Goal: Information Seeking & Learning: Understand process/instructions

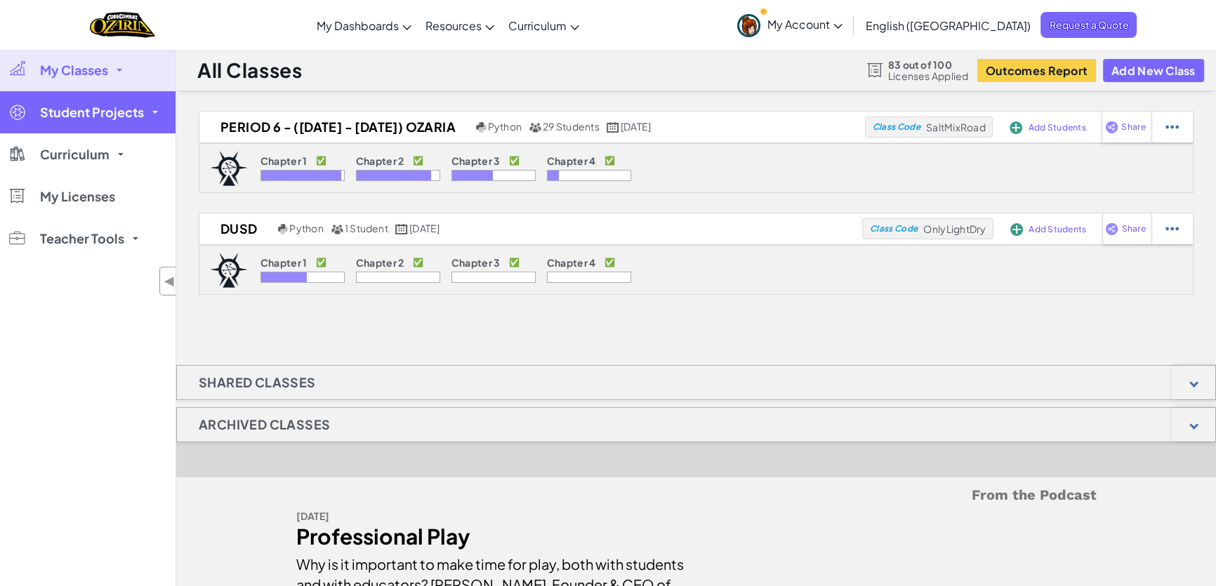
click at [91, 126] on link "Student Projects" at bounding box center [88, 112] width 176 height 42
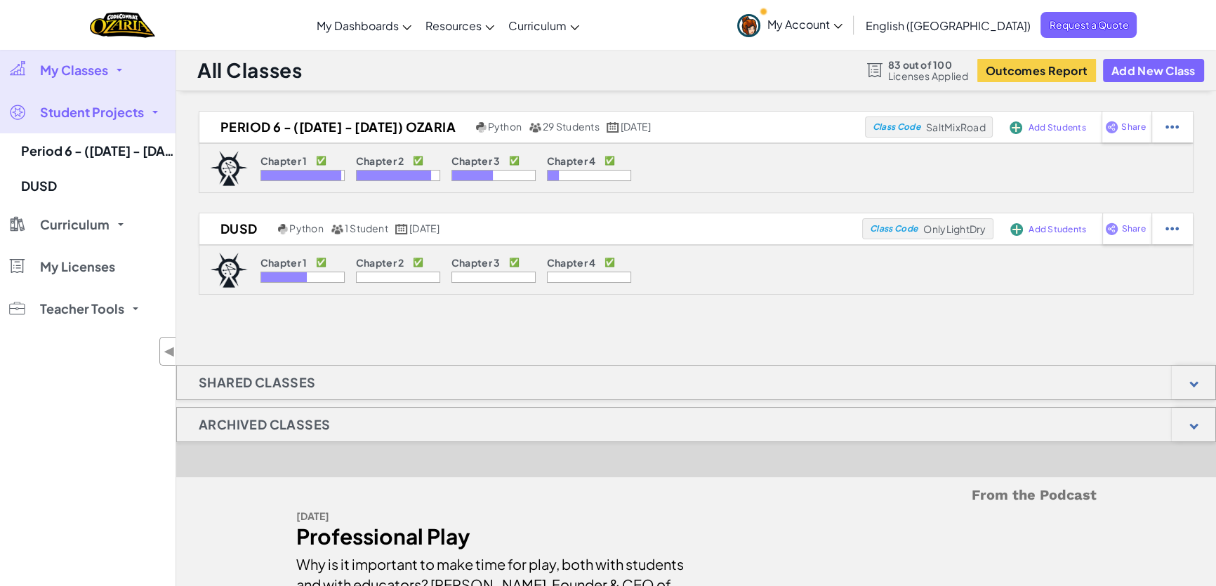
click at [91, 124] on link "Student Projects" at bounding box center [88, 112] width 176 height 42
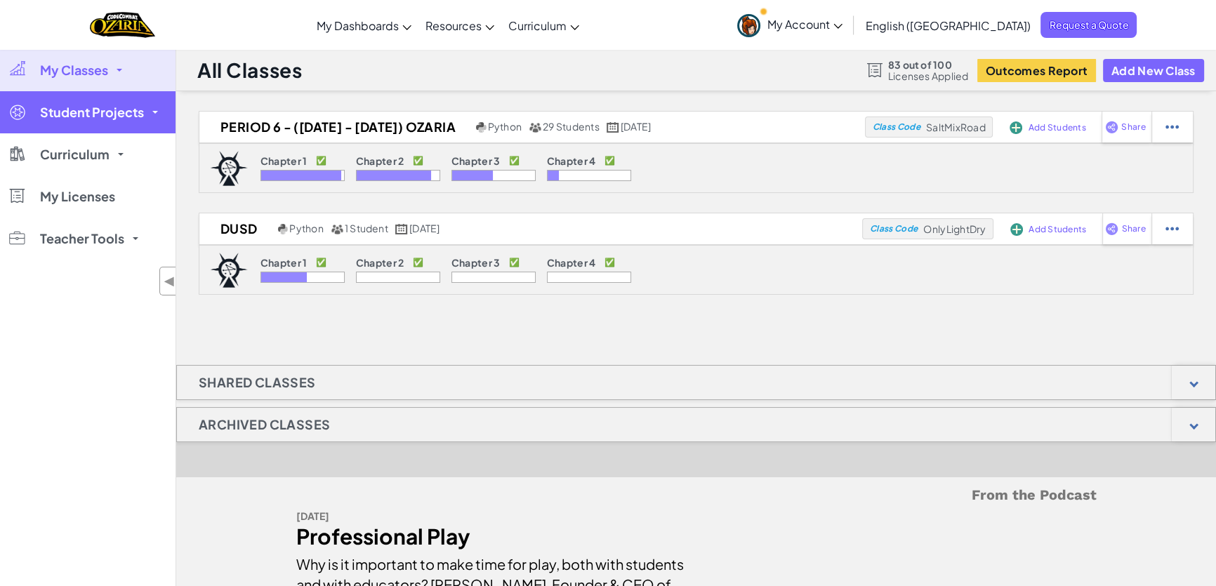
click at [93, 121] on link "Student Projects" at bounding box center [88, 112] width 176 height 42
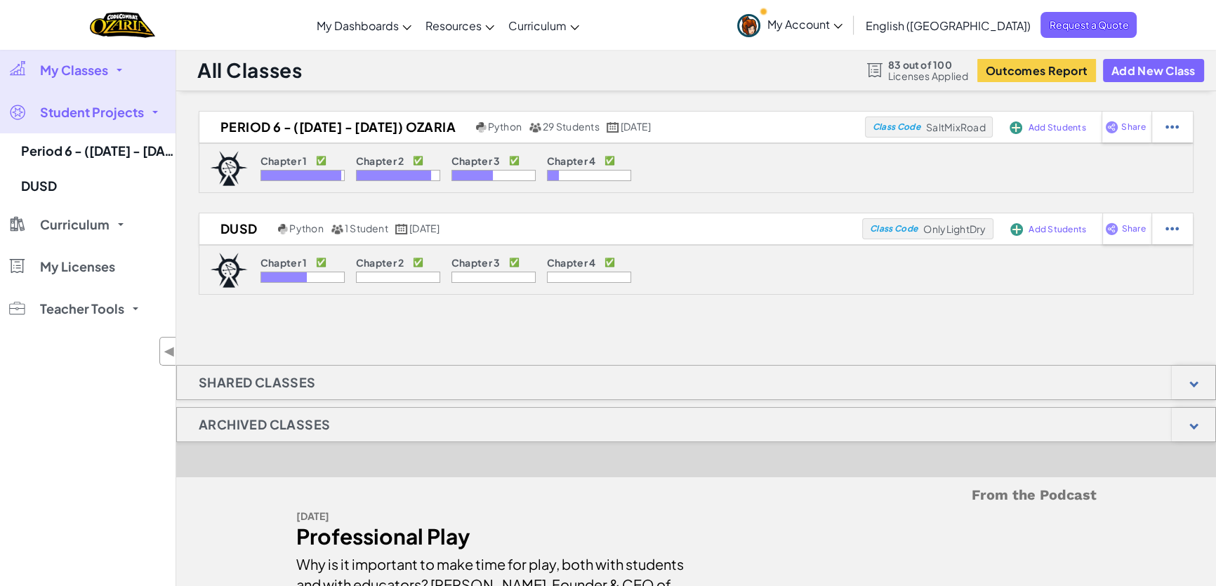
click at [93, 121] on link "Student Projects" at bounding box center [88, 112] width 176 height 42
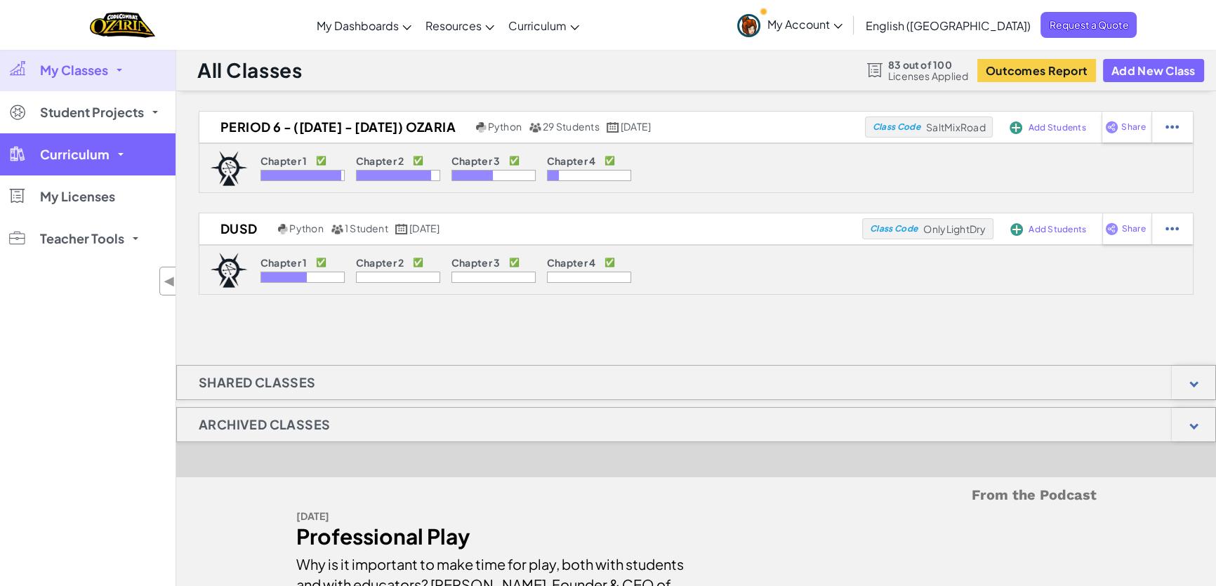
click at [89, 154] on span "Curriculum" at bounding box center [75, 154] width 70 height 13
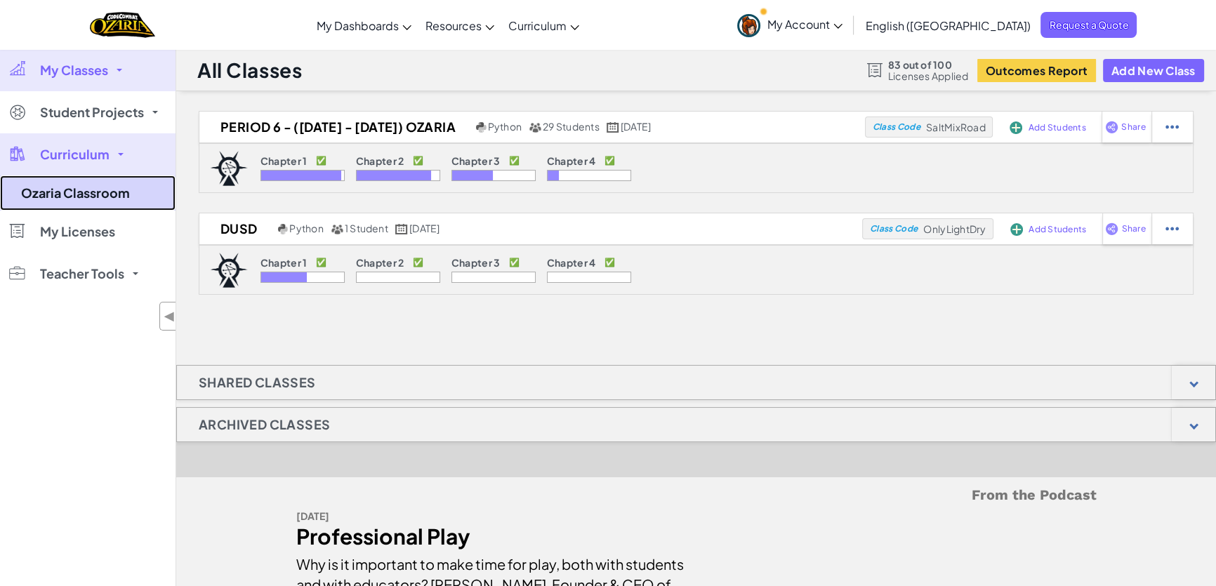
click at [79, 198] on link "Ozaria Classroom" at bounding box center [88, 193] width 176 height 35
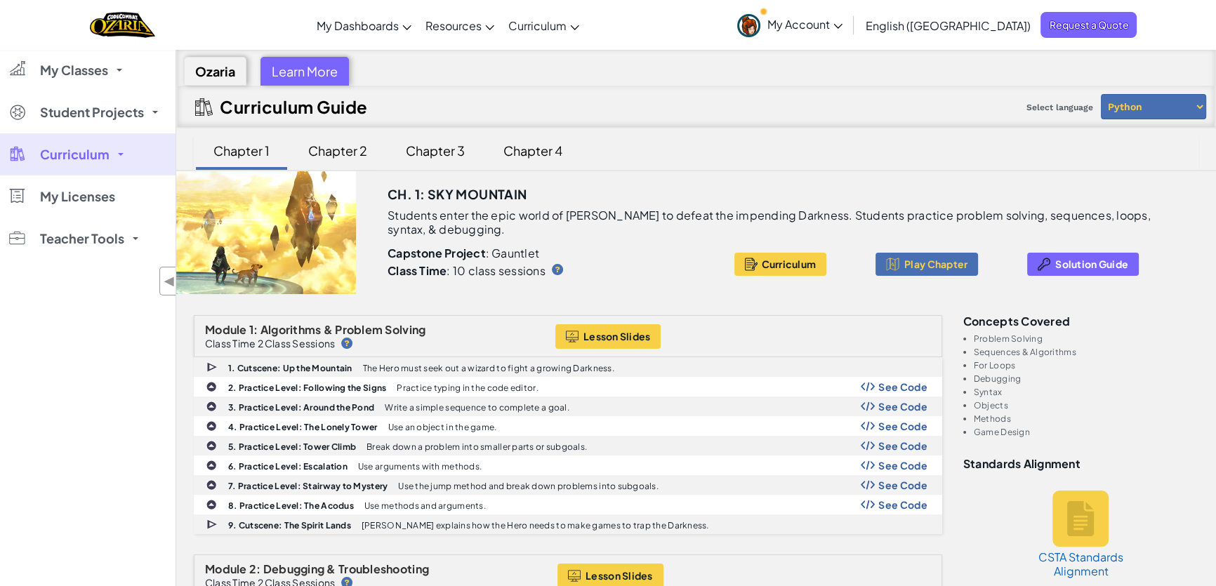
click at [421, 157] on div "Chapter 3" at bounding box center [435, 150] width 87 height 33
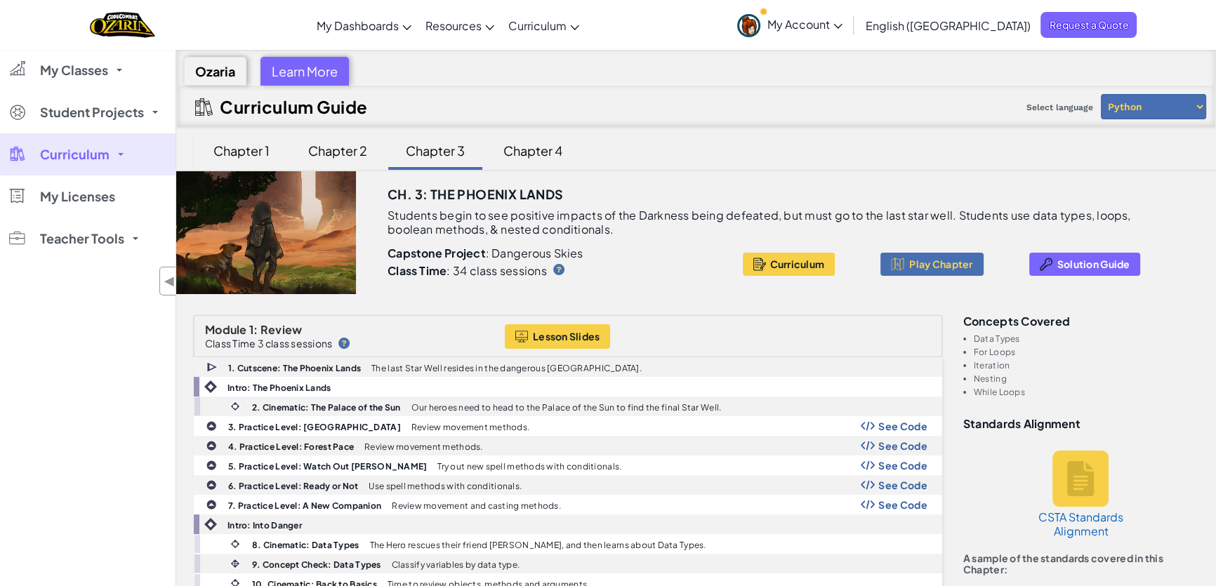
click at [977, 181] on div "Ch. 3: The Phoenix Lands" at bounding box center [797, 189] width 818 height 37
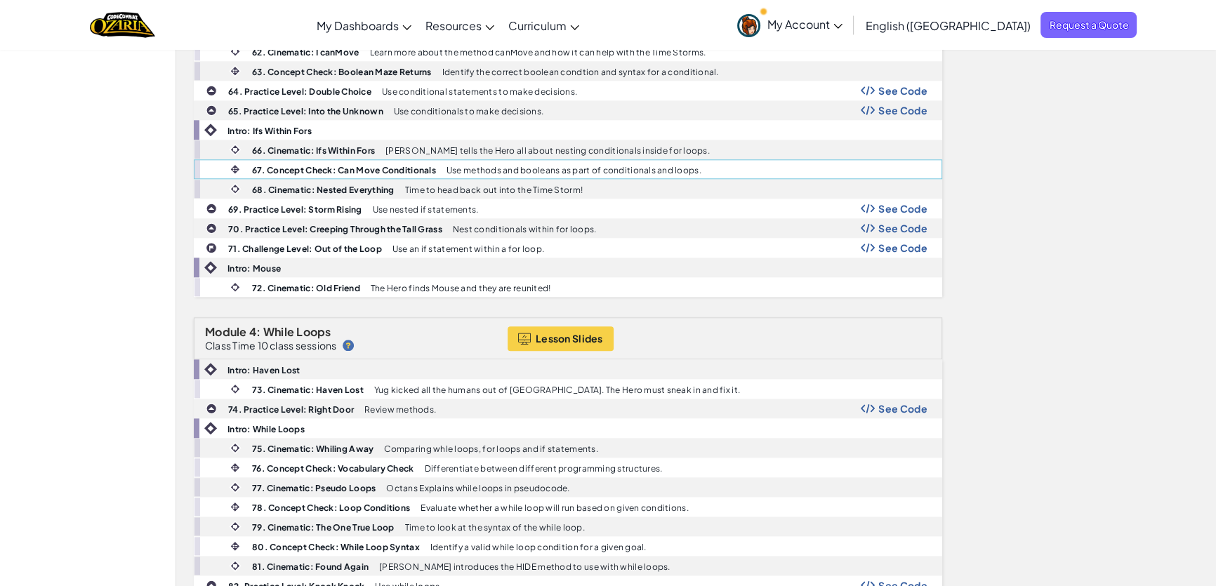
scroll to position [2043, 0]
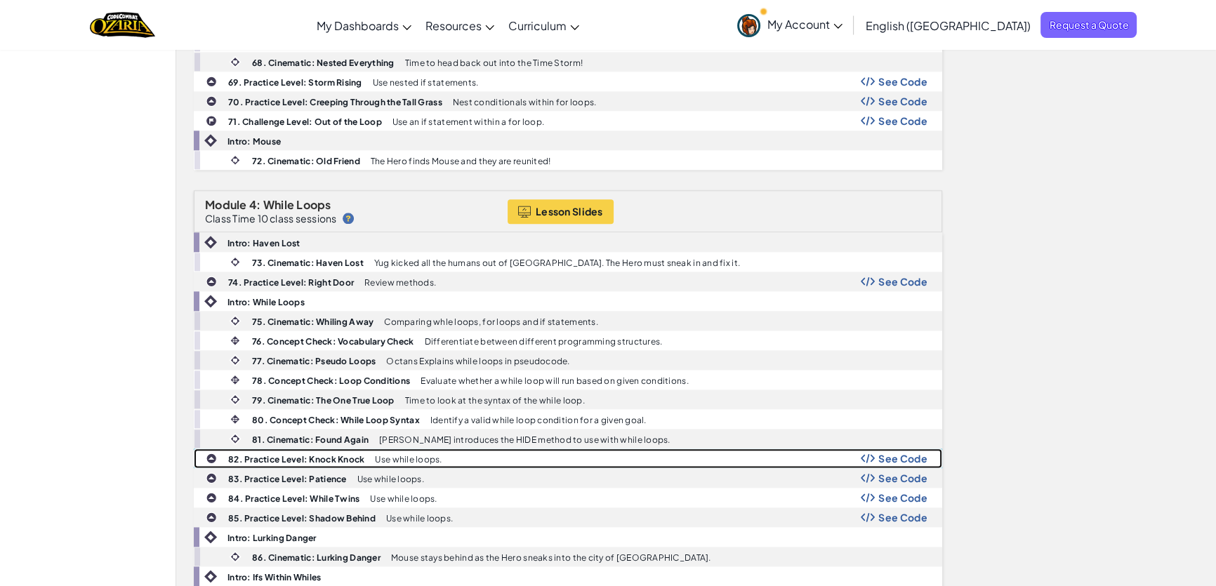
click at [880, 453] on span "See Code" at bounding box center [902, 458] width 49 height 11
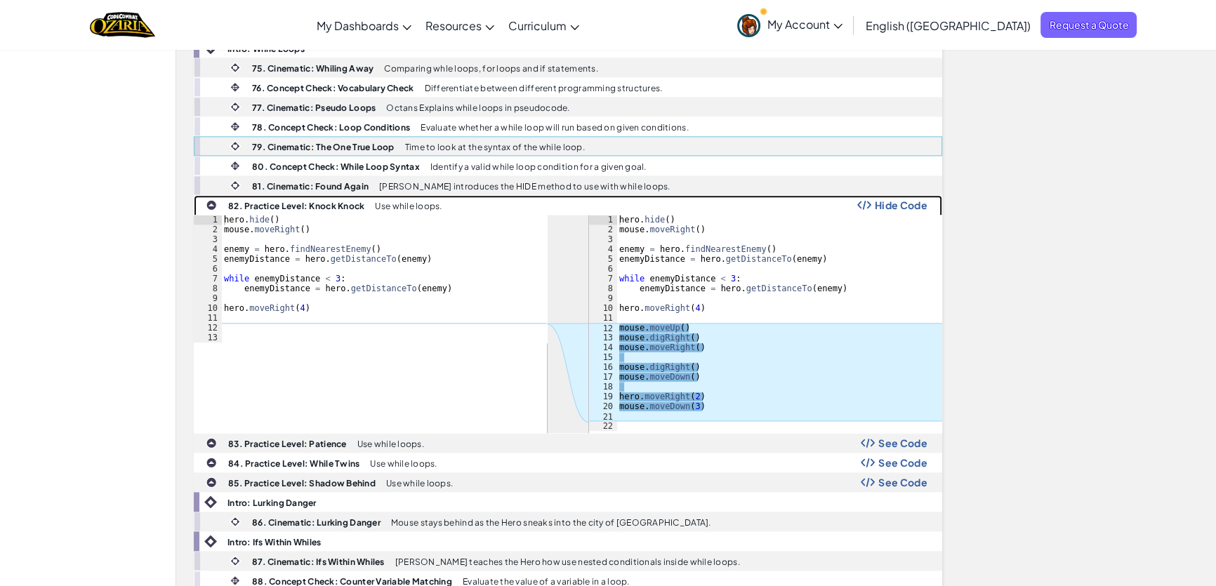
scroll to position [2298, 0]
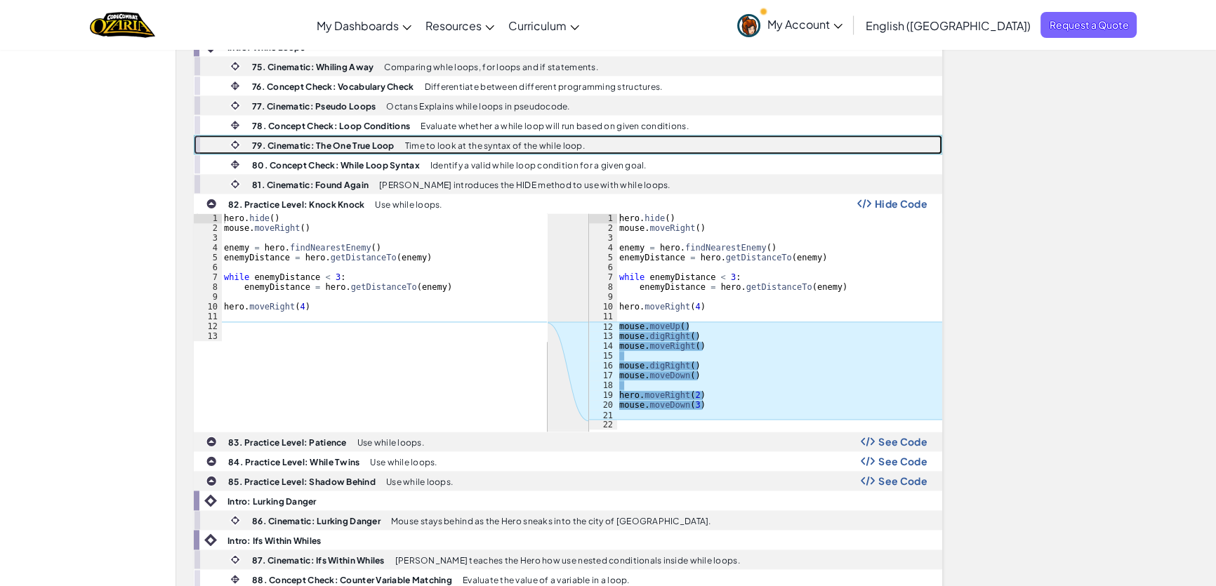
click at [281, 140] on b "79. Cinematic: The One True Loop" at bounding box center [323, 145] width 143 height 11
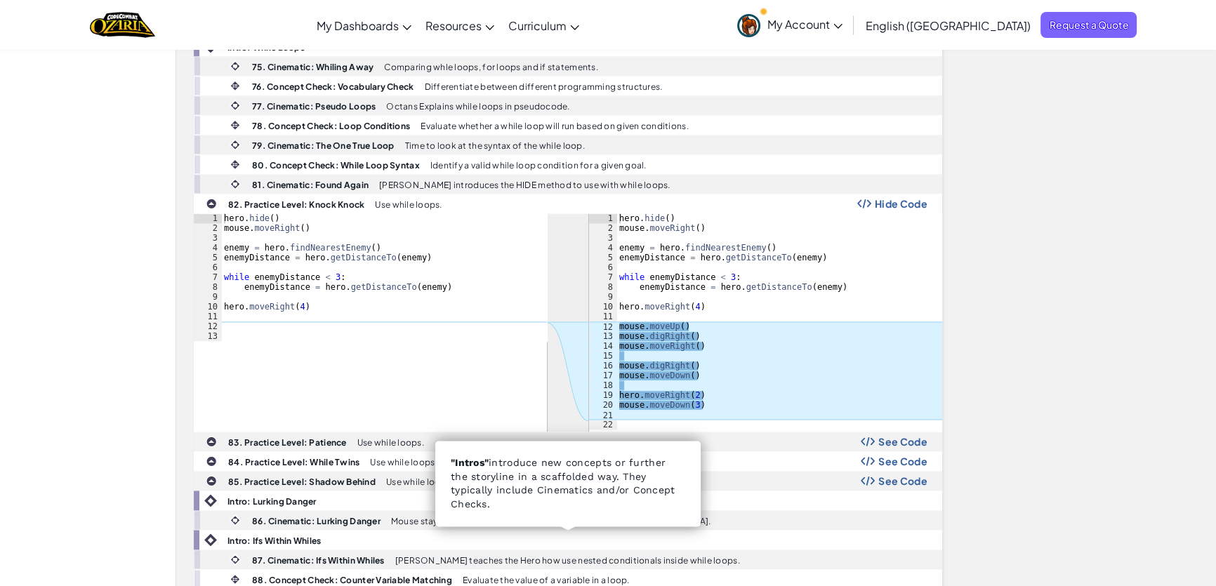
click at [719, 22] on div "Toggle navigation My Dashboards Ozaria Teacher Dashboard CodeCombat Teacher Das…" at bounding box center [607, 25] width 1223 height 50
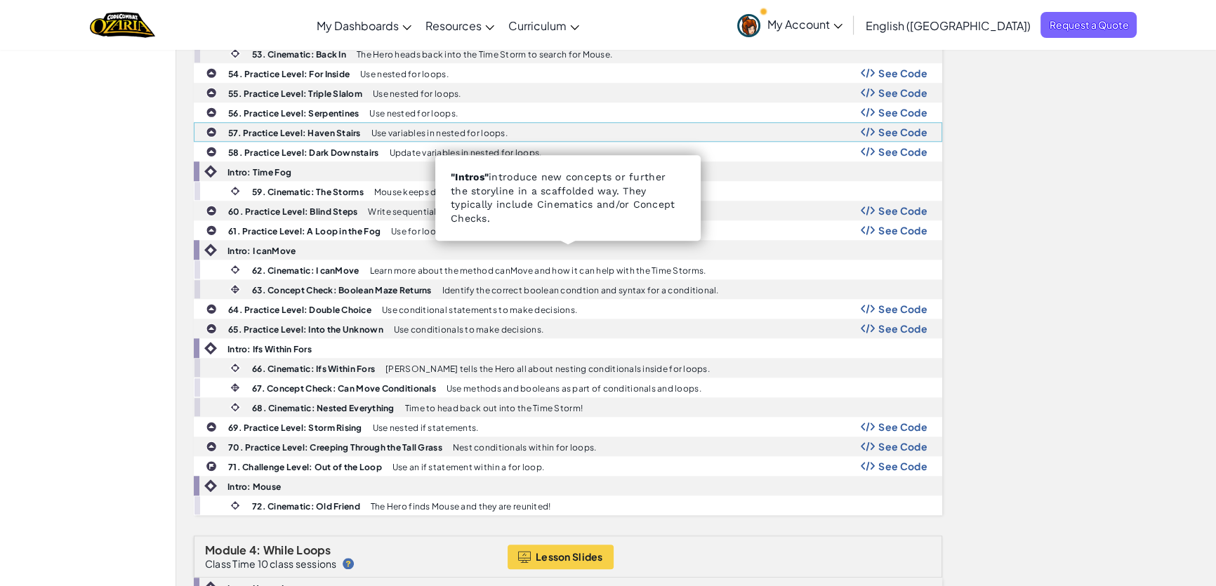
scroll to position [1659, 0]
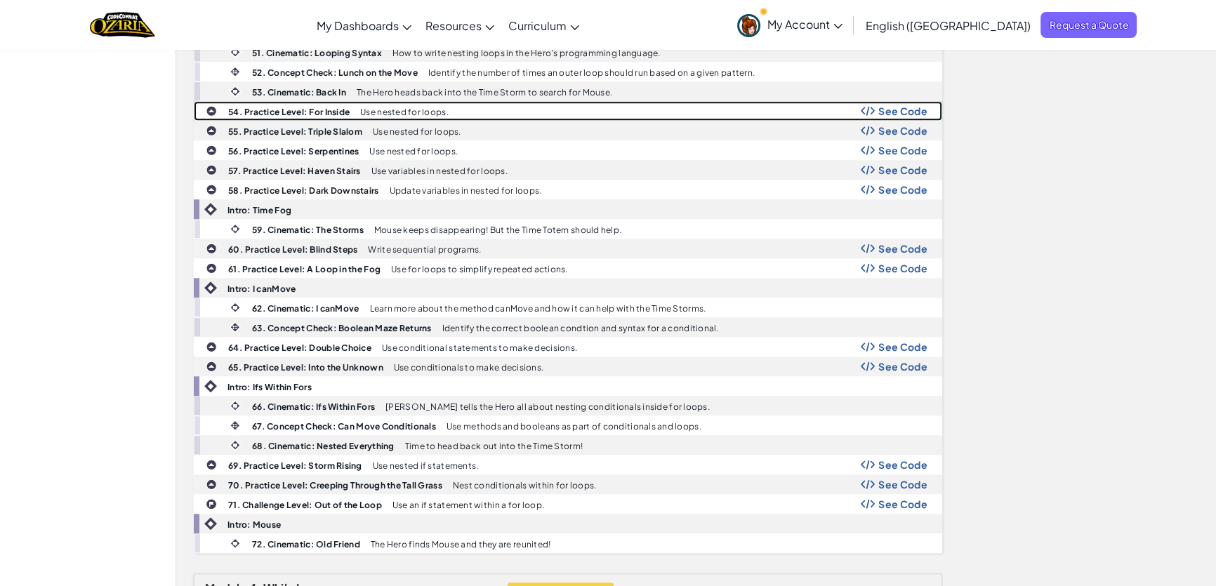
click at [888, 105] on span "See Code" at bounding box center [902, 110] width 49 height 11
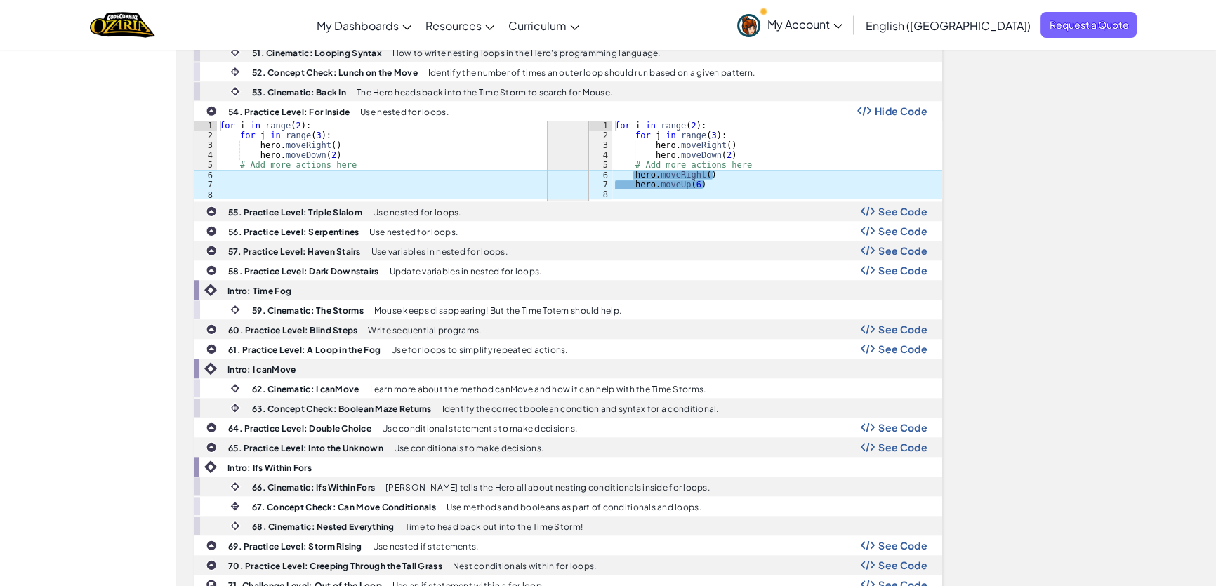
click at [509, 151] on div "for i in range ( 2 ) : for j in range ( 3 ) : hero . moveRight ( ) hero . moveD…" at bounding box center [382, 170] width 330 height 98
type textarea "hero.moveDown(2)"
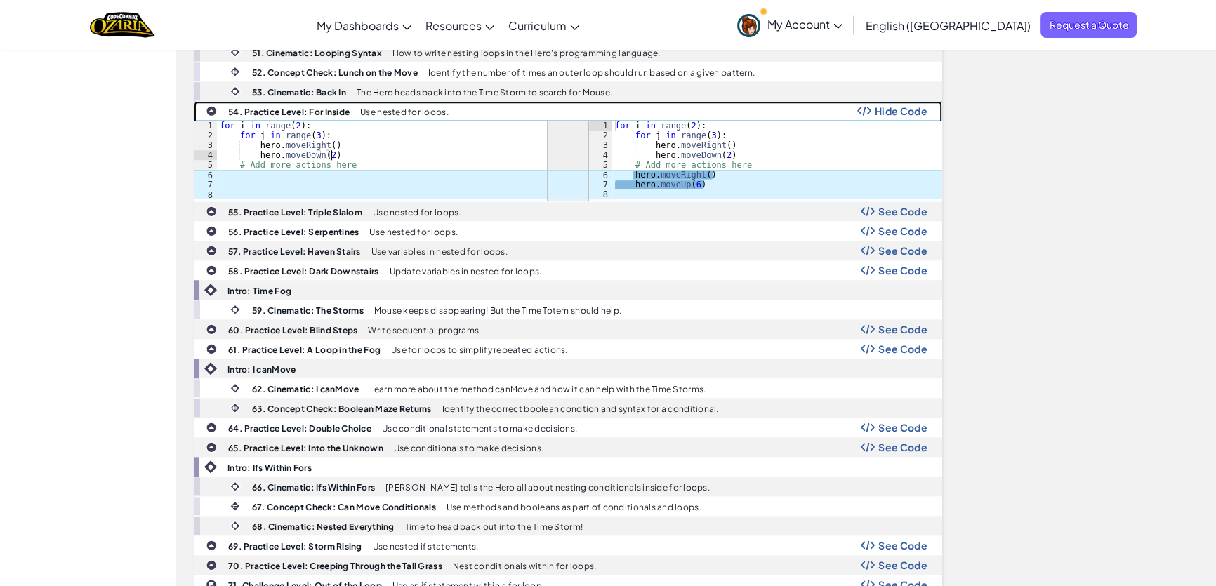
click at [213, 105] on img at bounding box center [211, 110] width 11 height 11
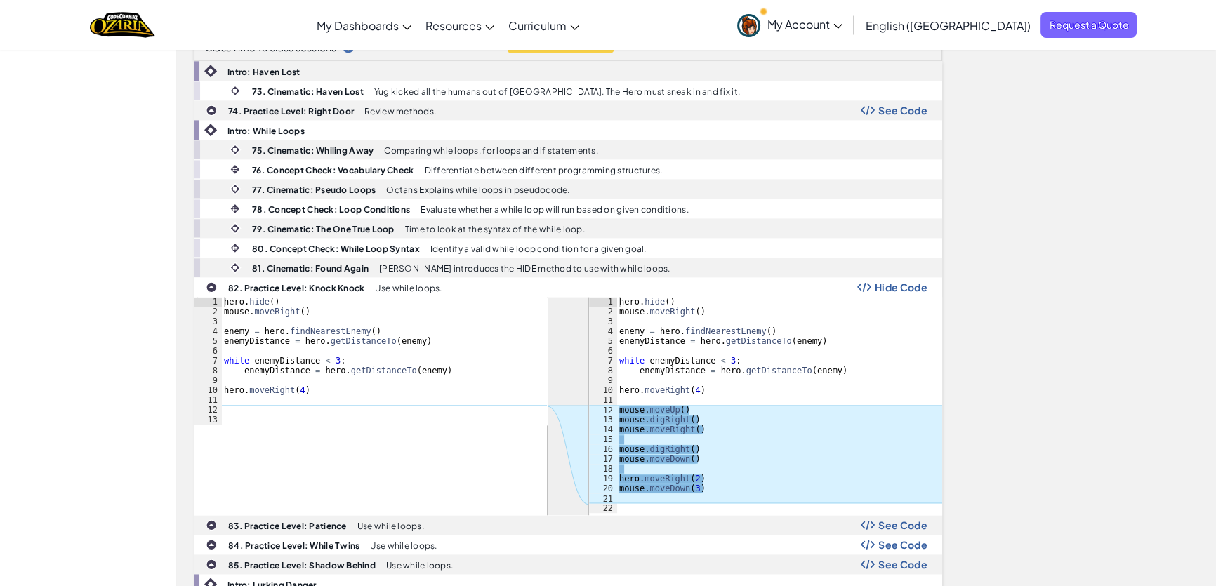
scroll to position [2425, 0]
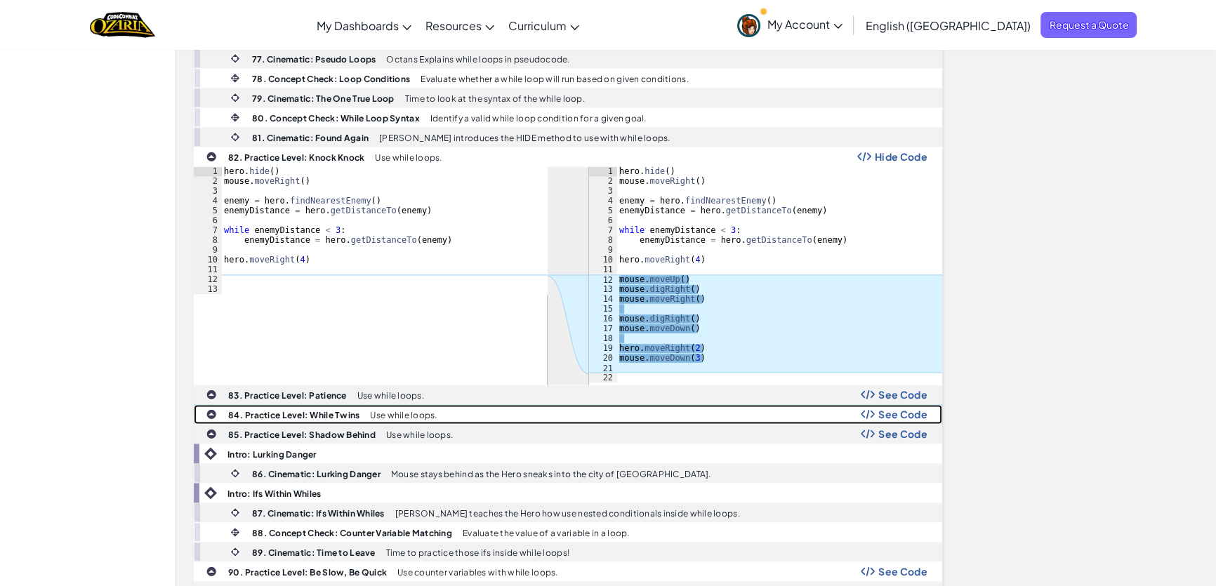
click at [867, 409] on img at bounding box center [868, 414] width 14 height 10
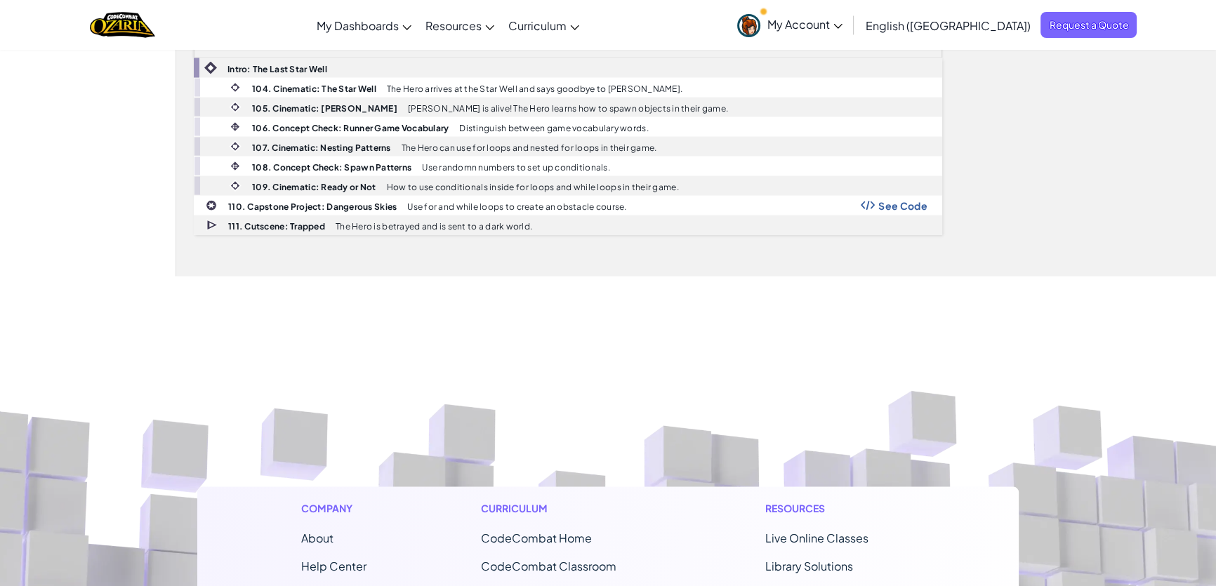
scroll to position [3476, 0]
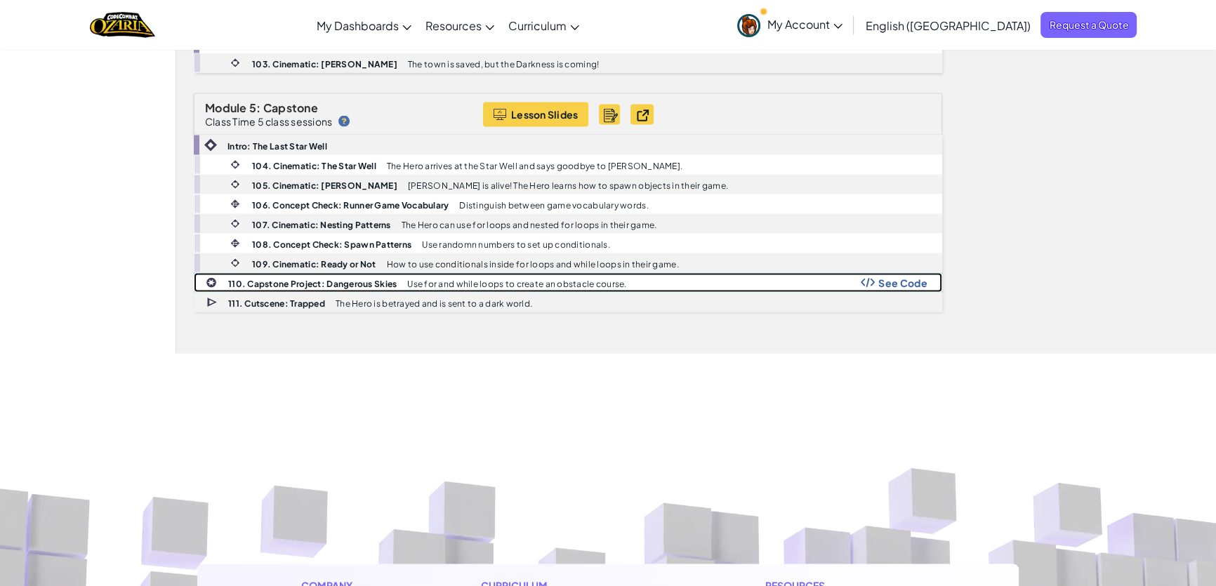
click at [883, 277] on span "See Code" at bounding box center [902, 282] width 49 height 11
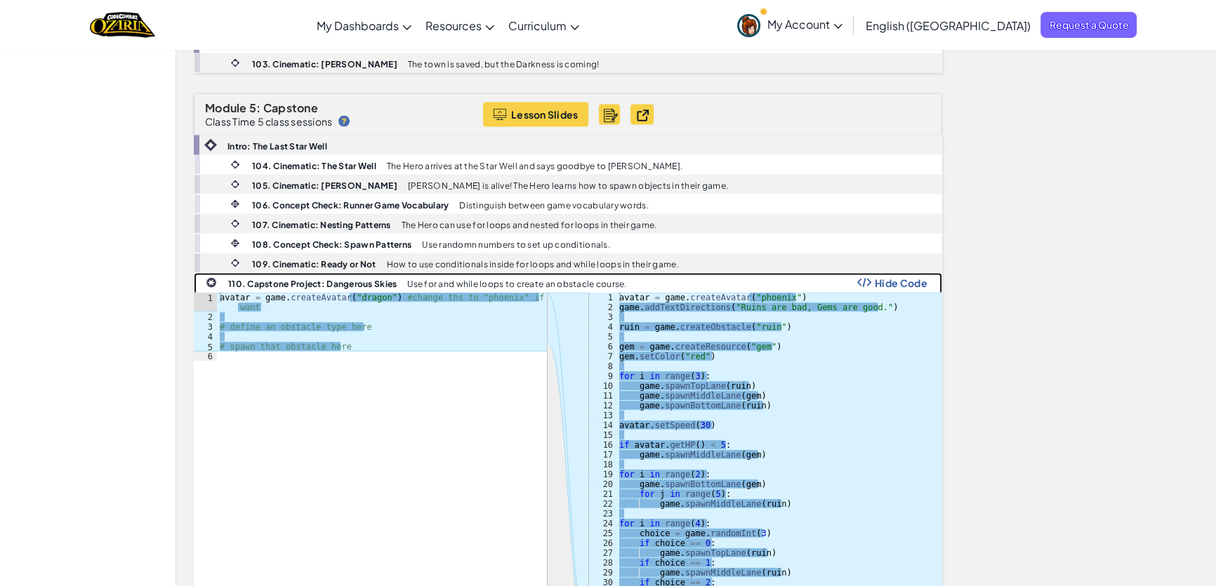
scroll to position [3604, 0]
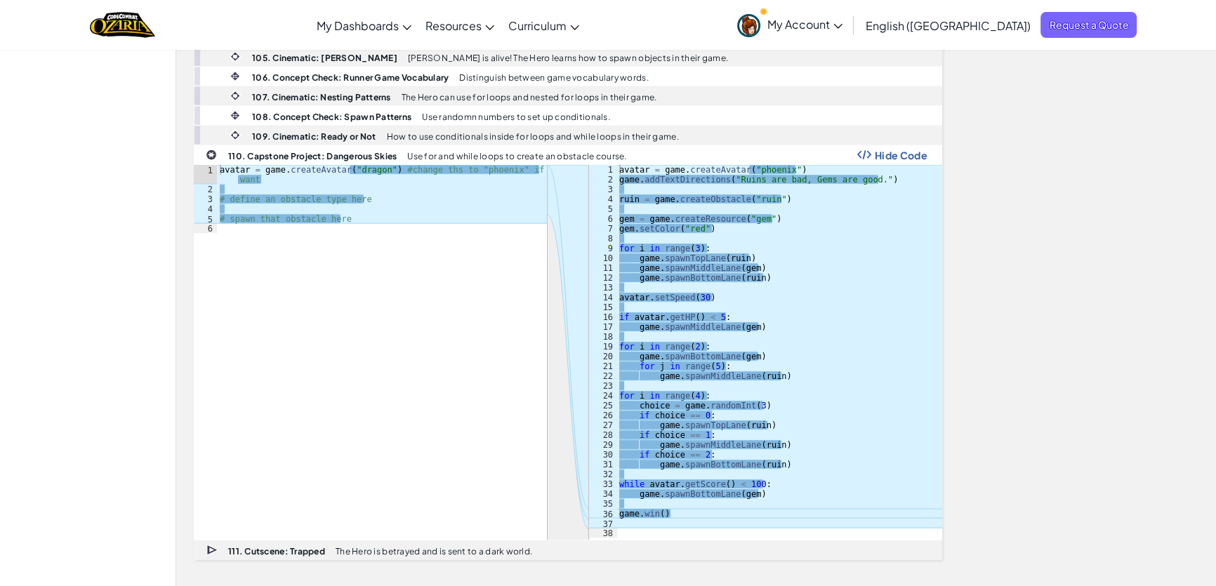
click at [902, 341] on div "avatar = game . createAvatar ( "phoenix" ) game . addTextDirections ( "Ruins ar…" at bounding box center [780, 361] width 326 height 393
click at [704, 481] on div "avatar = game . createAvatar ( "phoenix" ) game . addTextDirections ( "Ruins ar…" at bounding box center [780, 361] width 326 height 393
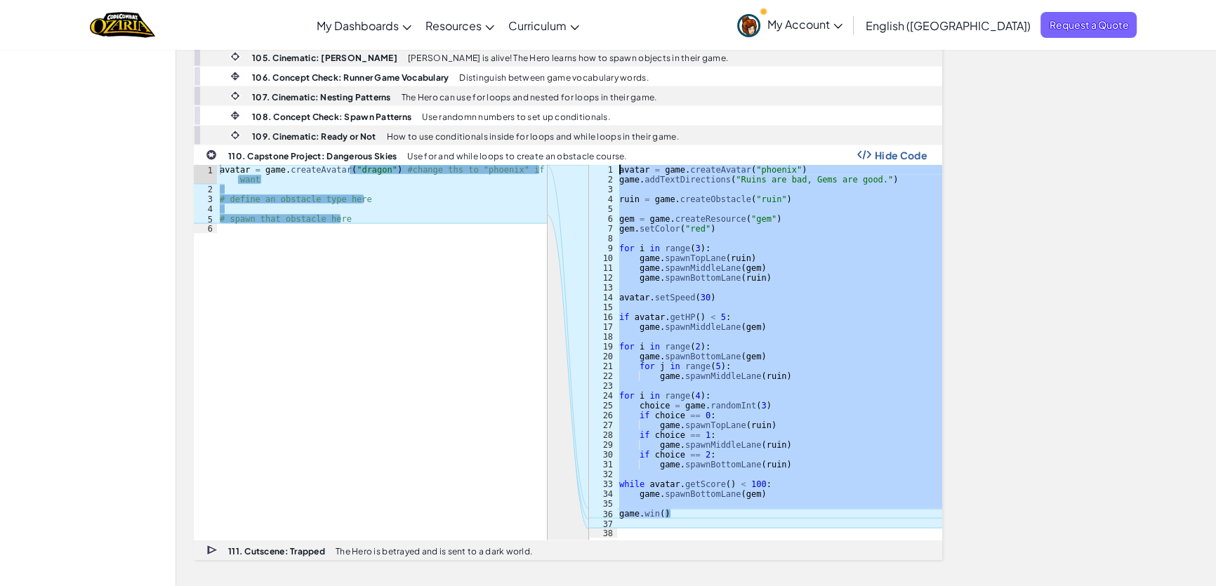
drag, startPoint x: 673, startPoint y: 499, endPoint x: 611, endPoint y: 147, distance: 356.6
click at [611, 165] on div "game.spawnBottomLane(gem) 1 2 3 4 5 6 7 8 9 10 11 12 13 14 15 16 17 18 19 20 21…" at bounding box center [765, 352] width 353 height 374
type textarea "avatar = game.createAvatar("phoenix") game.addTextDirections("Ruins are bad, Ge…"
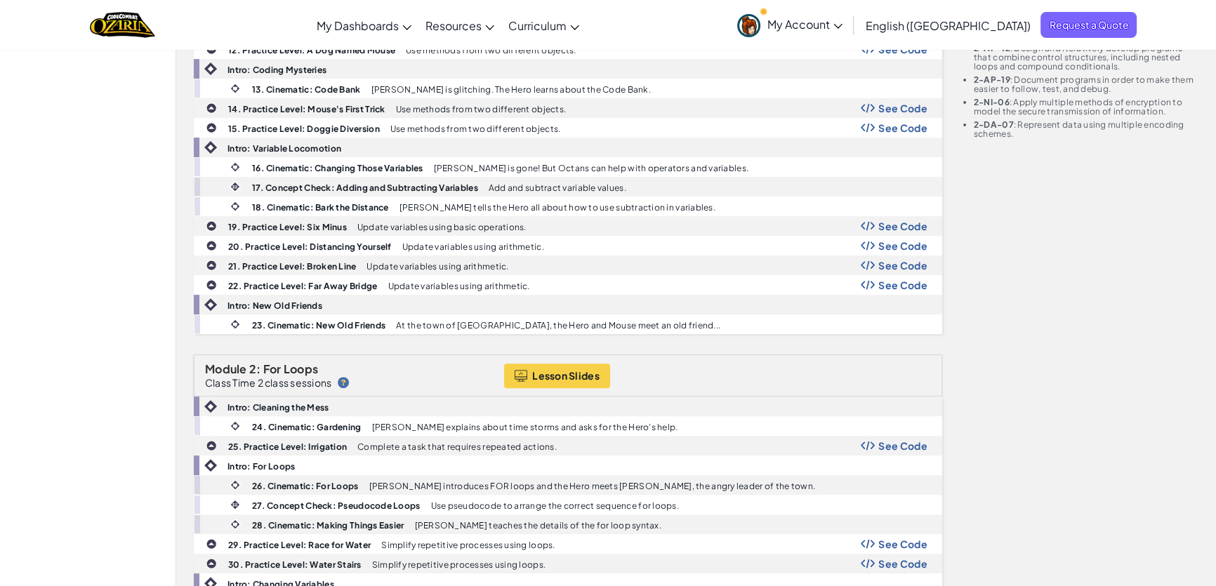
scroll to position [413, 0]
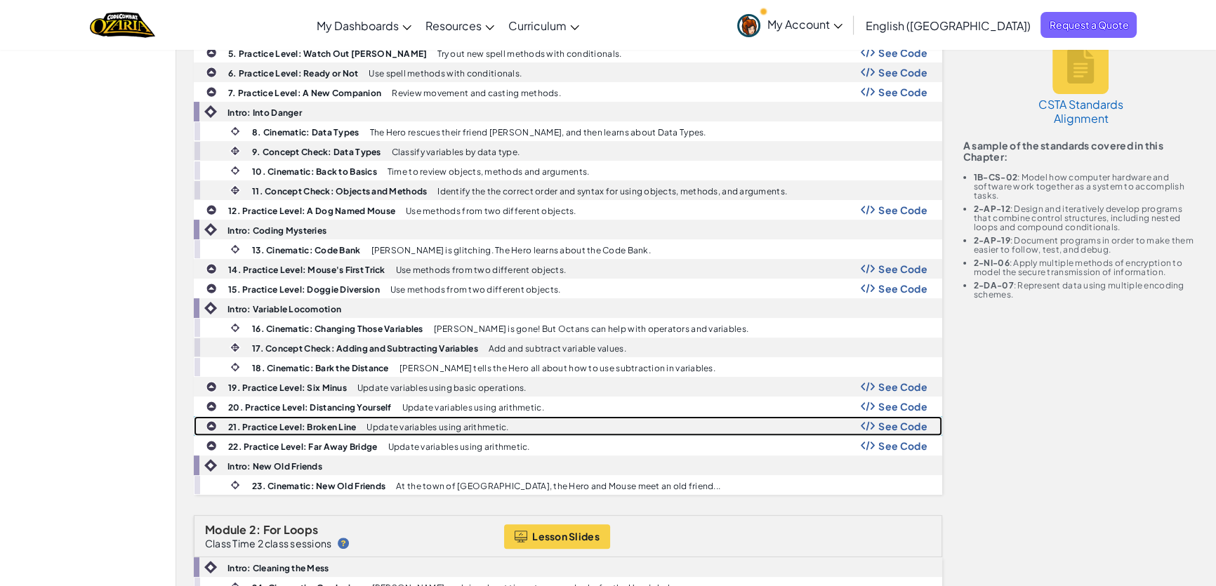
click at [889, 421] on span "See Code" at bounding box center [902, 426] width 49 height 11
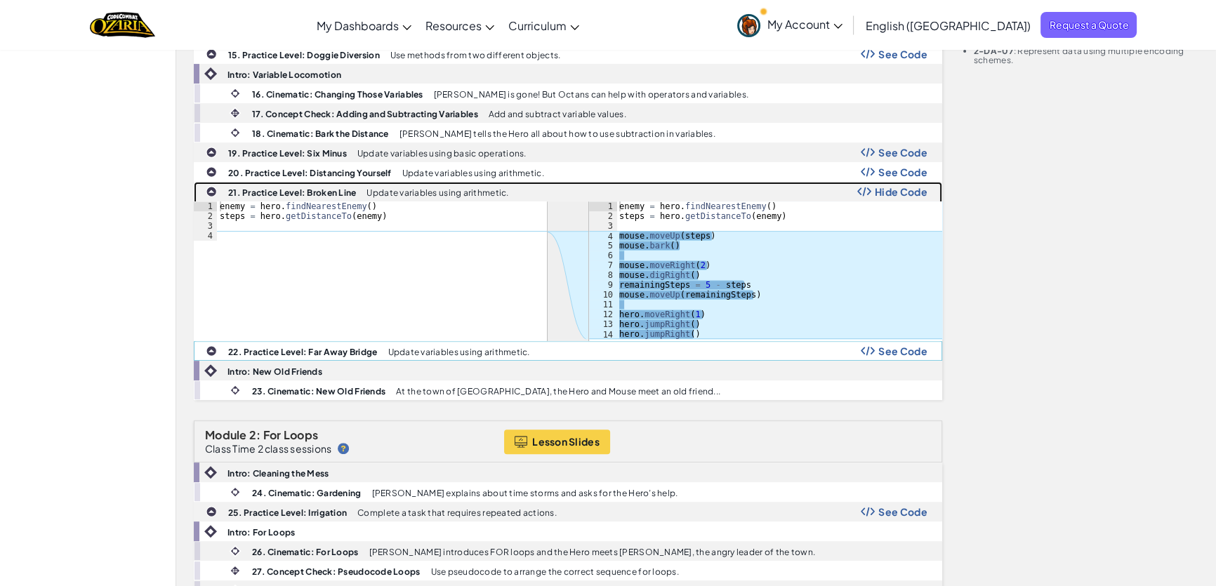
scroll to position [668, 0]
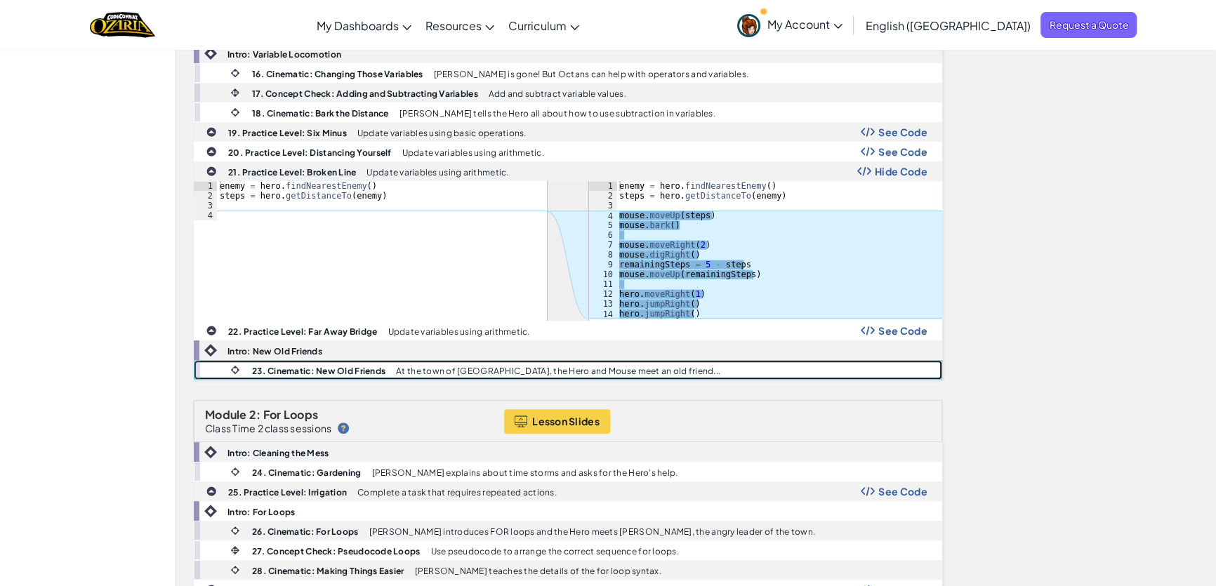
click at [713, 361] on div "23. Cinematic: New Old Friends At the town of [GEOGRAPHIC_DATA], the Hero and M…" at bounding box center [579, 370] width 723 height 18
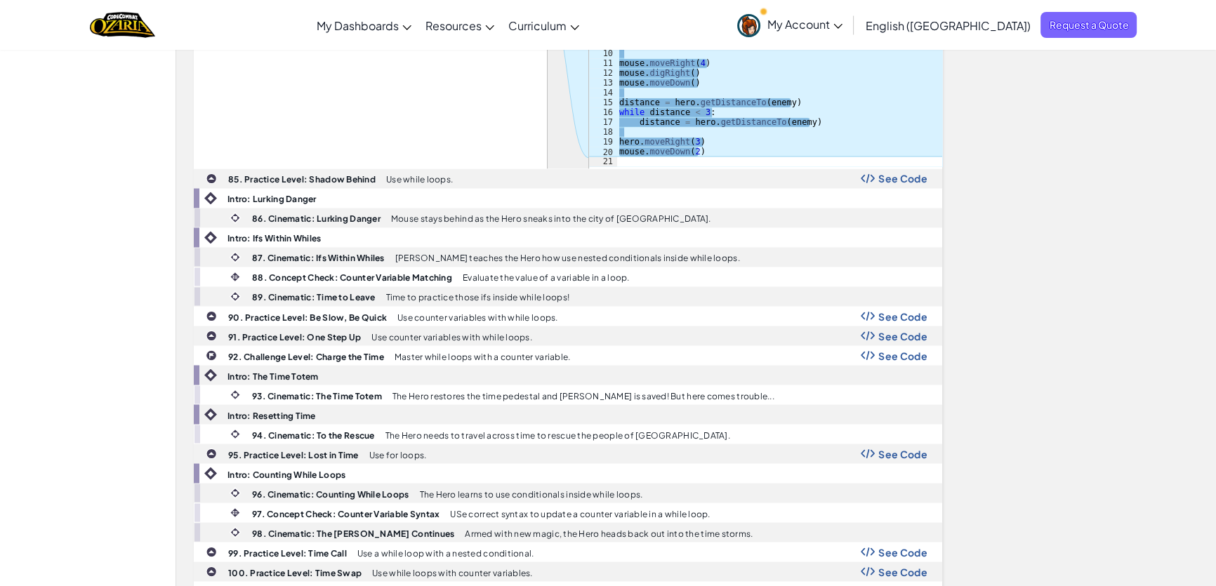
scroll to position [3030, 0]
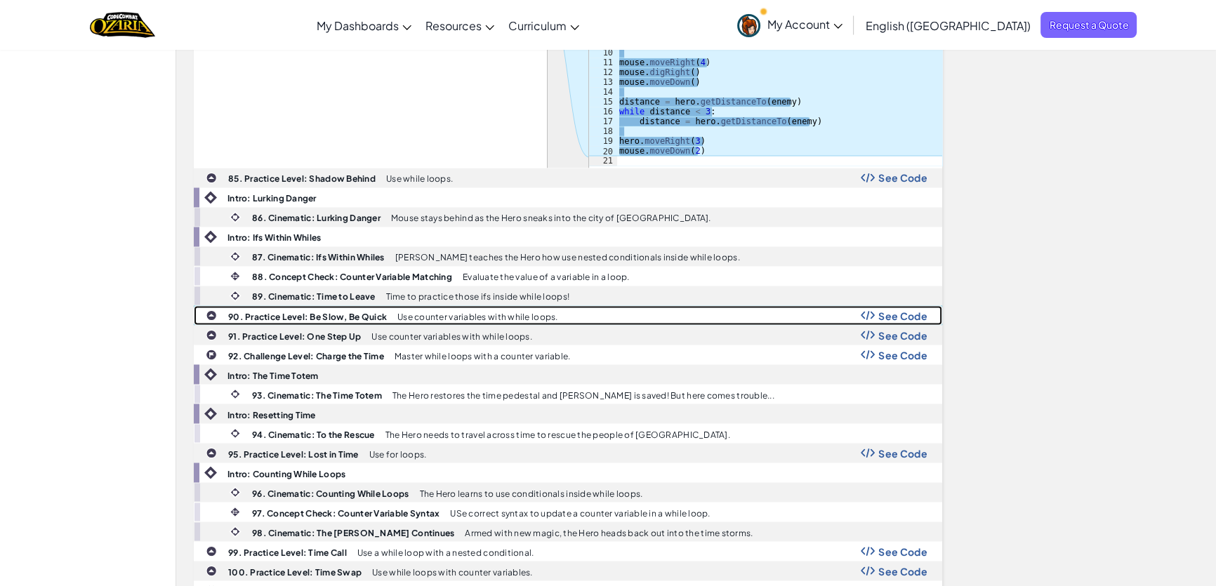
click at [885, 310] on span "See Code" at bounding box center [902, 315] width 49 height 11
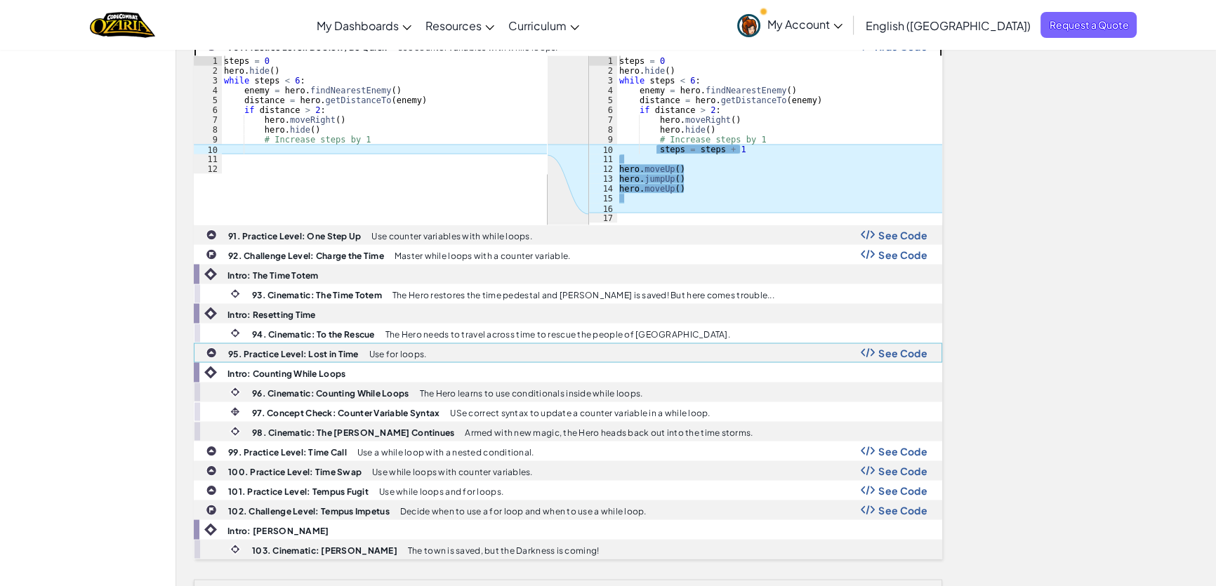
scroll to position [3222, 0]
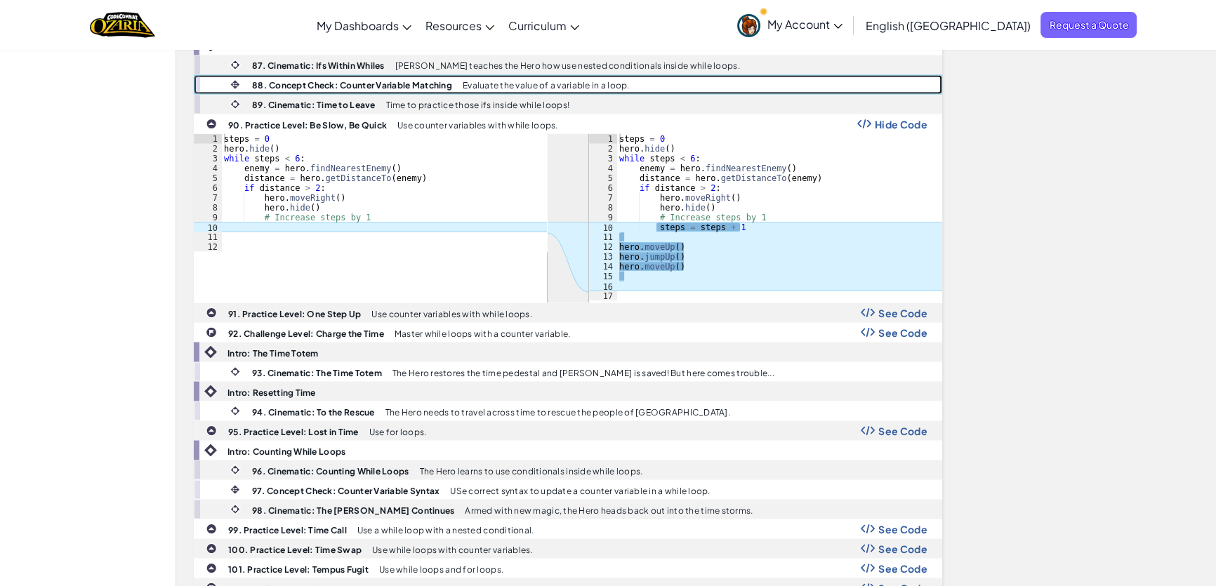
click at [737, 75] on div "88. Concept Check: Counter Variable Matching Evaluate the value of a variable i…" at bounding box center [579, 84] width 723 height 18
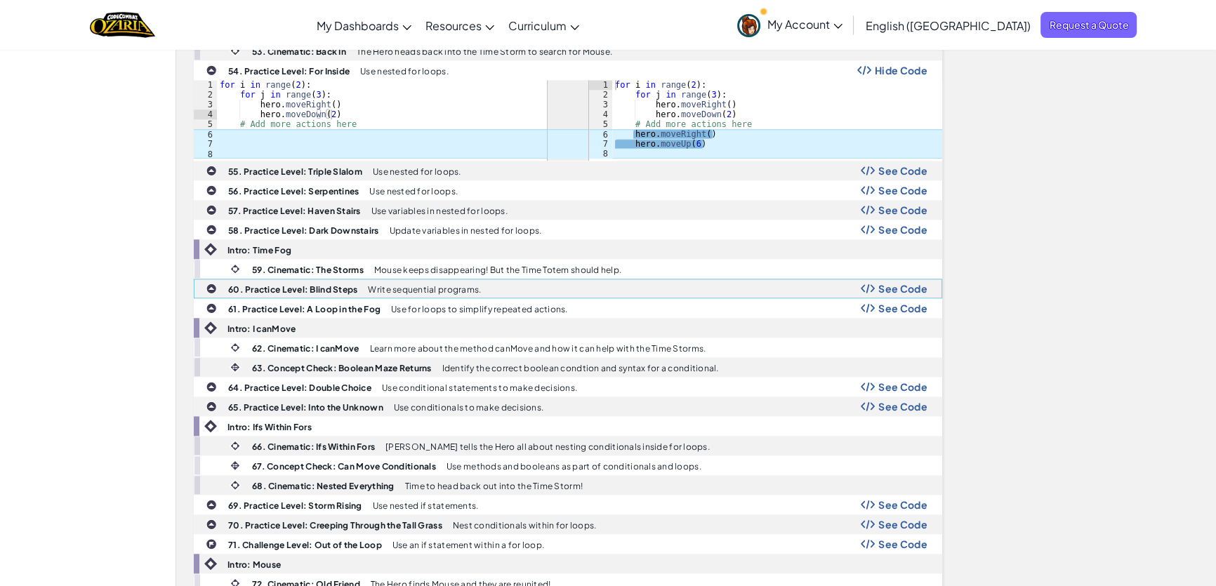
scroll to position [1817, 0]
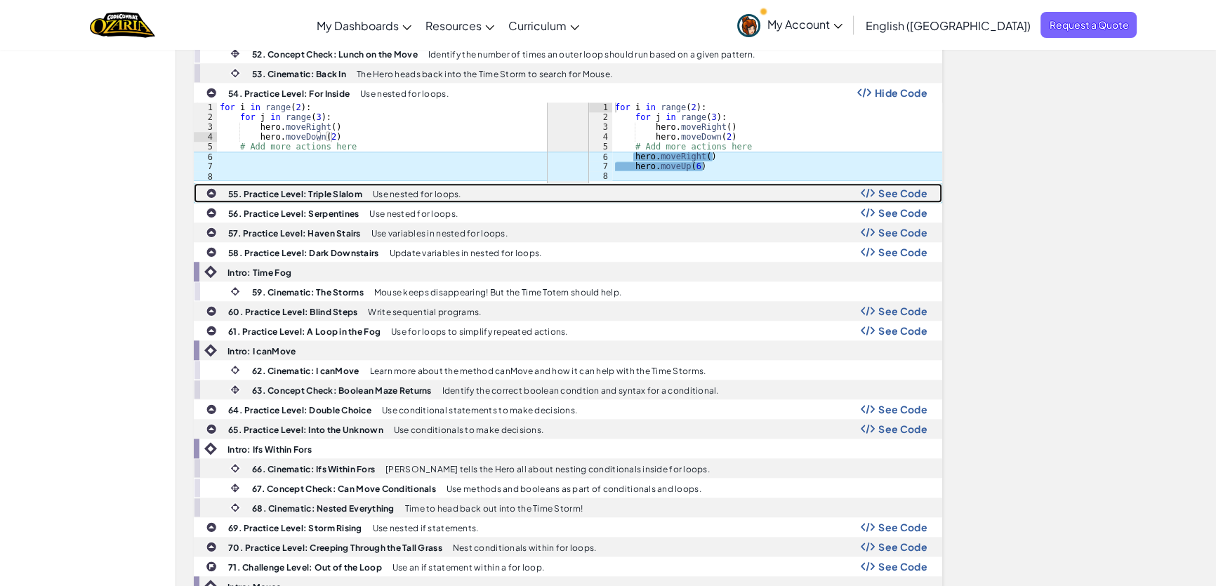
click at [900, 187] on span "See Code" at bounding box center [902, 192] width 49 height 11
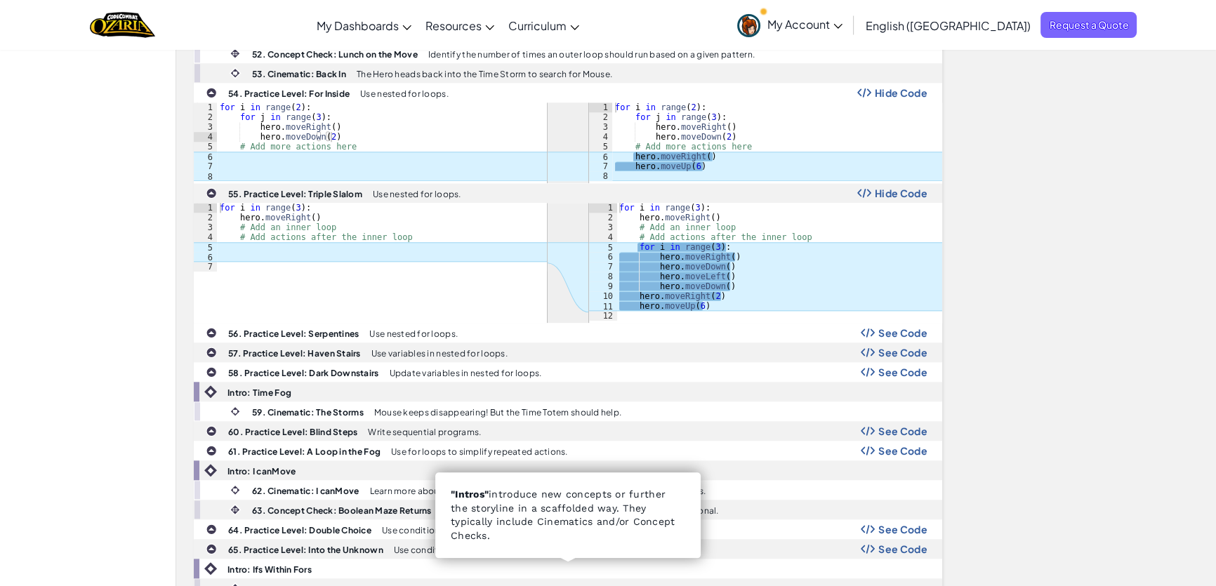
type textarea "hero.moveDown()"
click at [722, 277] on div "for i in range ( 3 ) : hero . moveRight ( ) # Add an inner loop # Add actions a…" at bounding box center [780, 272] width 326 height 138
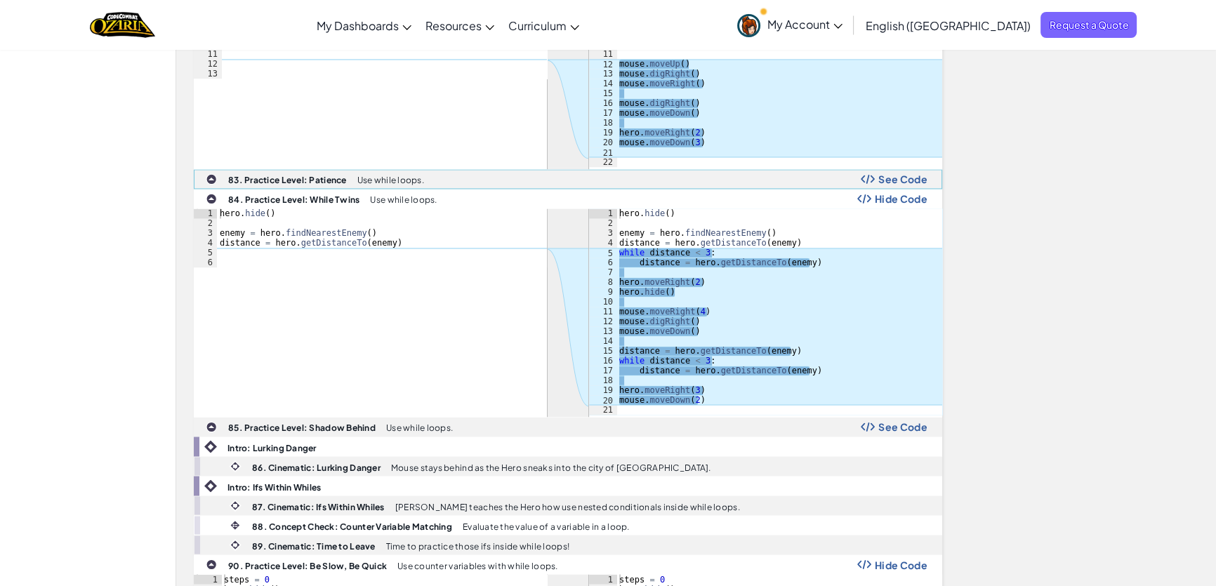
scroll to position [2902, 0]
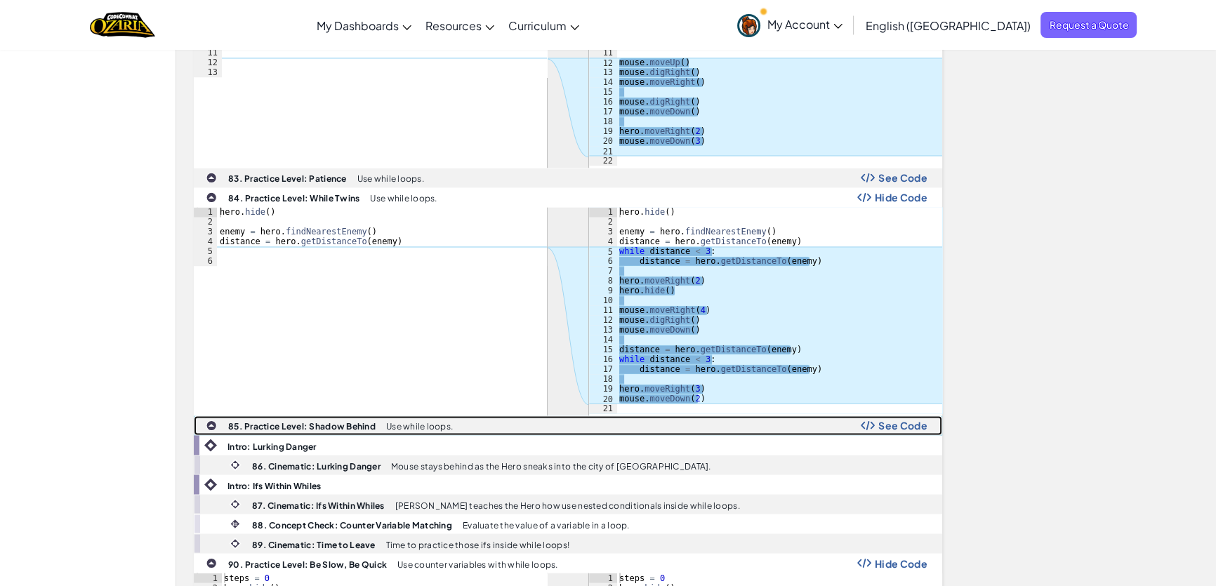
click at [878, 420] on span "See Code" at bounding box center [902, 425] width 49 height 11
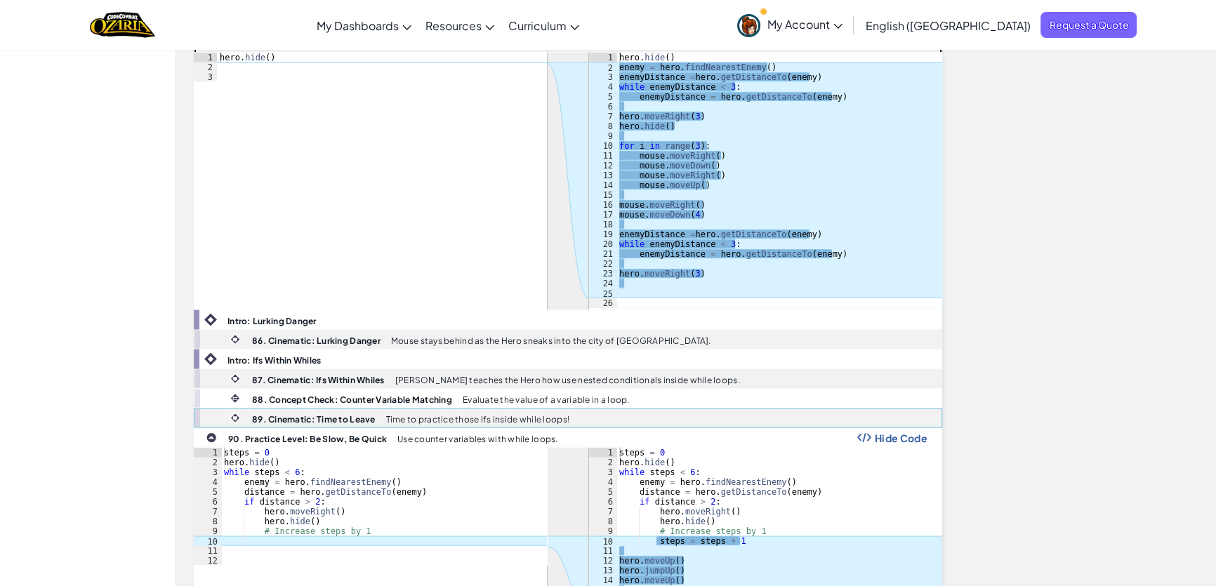
scroll to position [3222, 0]
